Goal: Find specific page/section: Find specific page/section

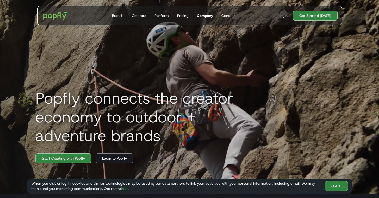
click at [207, 16] on div "Company" at bounding box center [205, 15] width 16 height 5
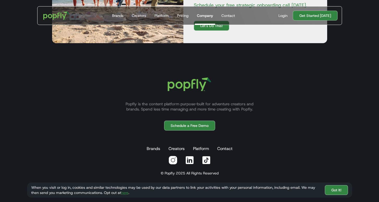
scroll to position [665, 0]
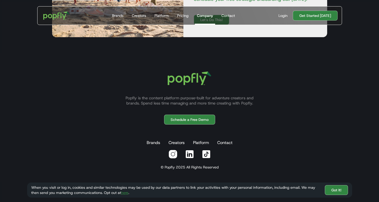
click at [125, 194] on link "here" at bounding box center [124, 193] width 7 height 5
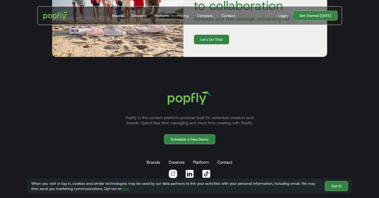
scroll to position [1629, 0]
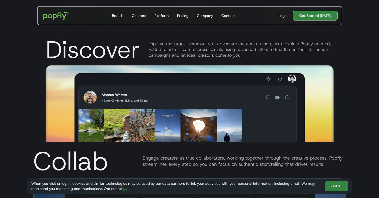
scroll to position [678, 0]
